Goal: Entertainment & Leisure: Consume media (video, audio)

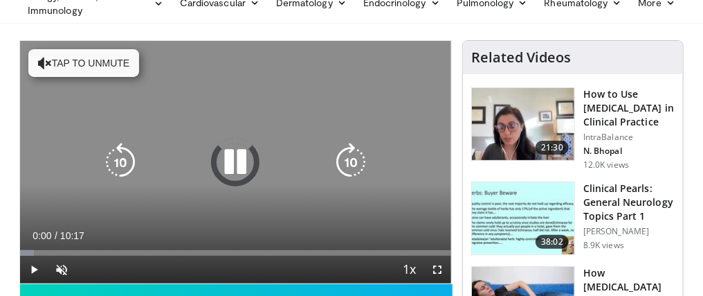
scroll to position [138, 0]
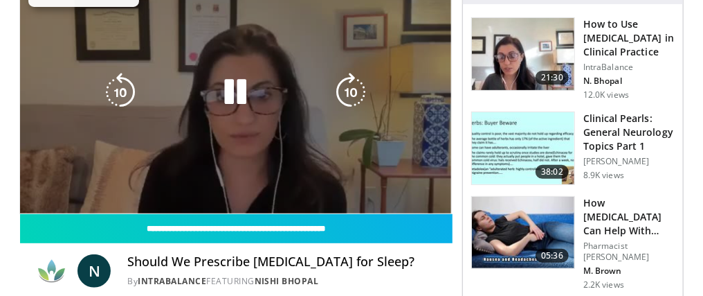
click at [58, 197] on video-js "**********" at bounding box center [235, 92] width 431 height 242
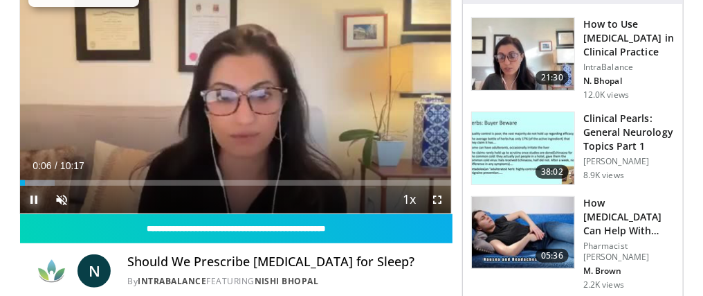
click at [35, 195] on span "Video Player" at bounding box center [34, 200] width 28 height 28
click at [61, 197] on span "Video Player" at bounding box center [62, 200] width 28 height 28
click at [31, 197] on span "Video Player" at bounding box center [34, 200] width 28 height 28
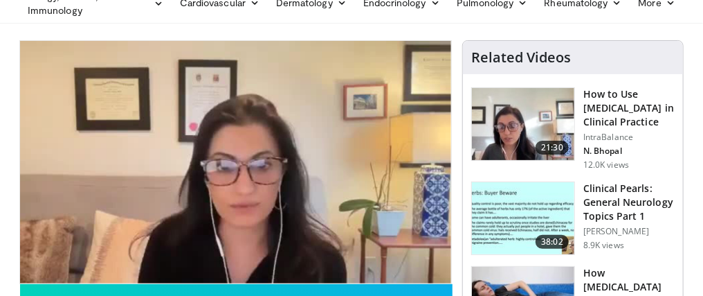
scroll to position [0, 0]
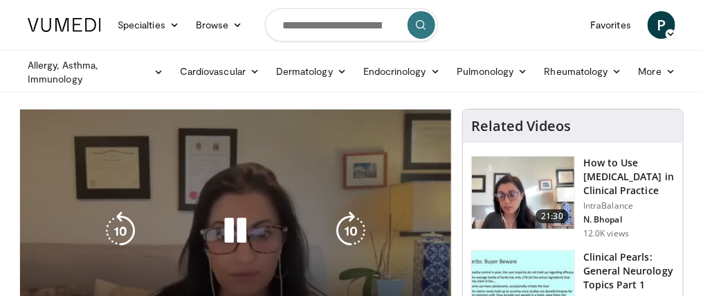
click at [240, 237] on icon "Video Player" at bounding box center [235, 230] width 39 height 39
click at [235, 231] on icon "Video Player" at bounding box center [235, 230] width 39 height 39
